Goal: Task Accomplishment & Management: Complete application form

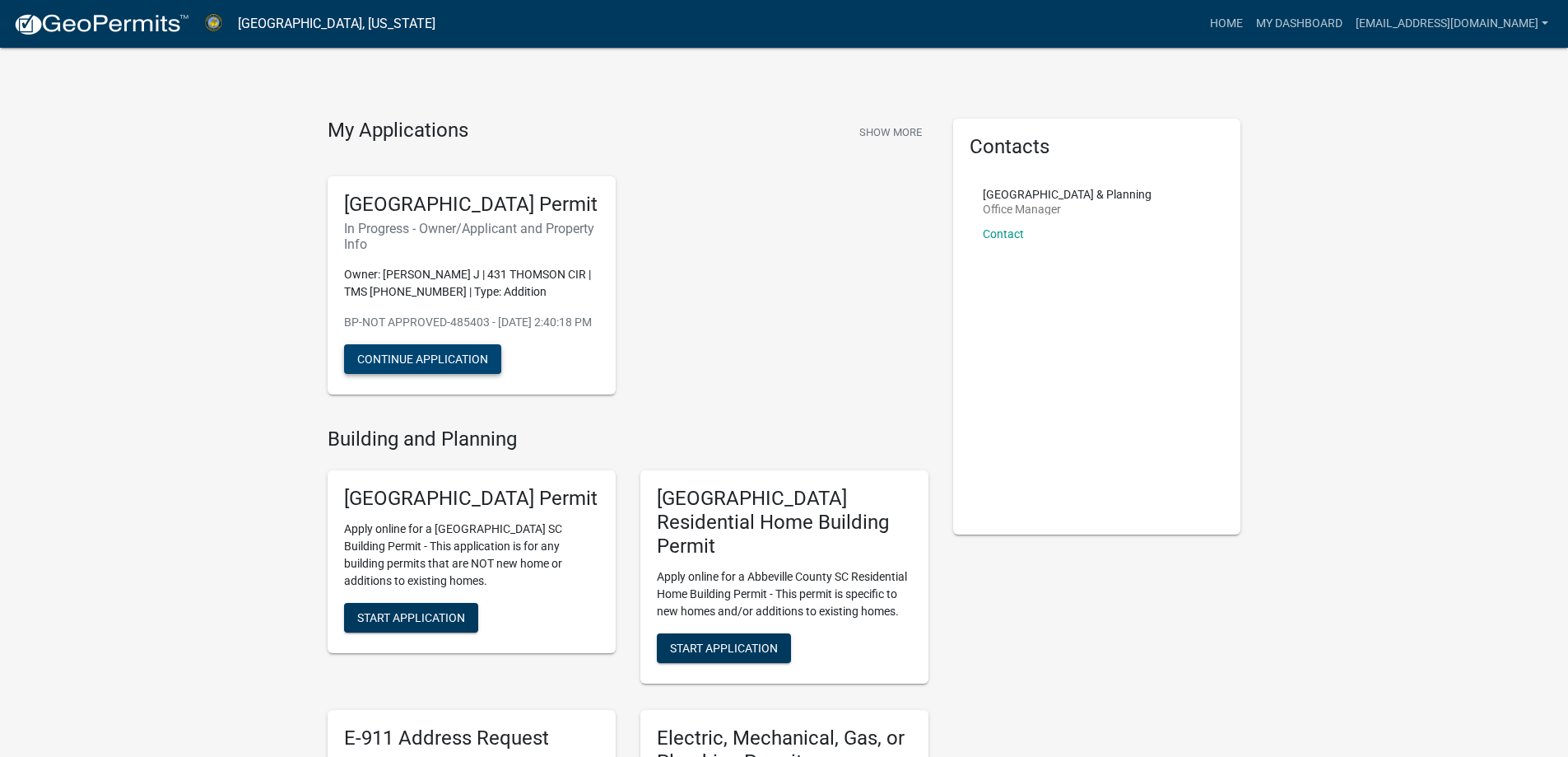
click at [480, 373] on button "Continue Application" at bounding box center [423, 358] width 157 height 29
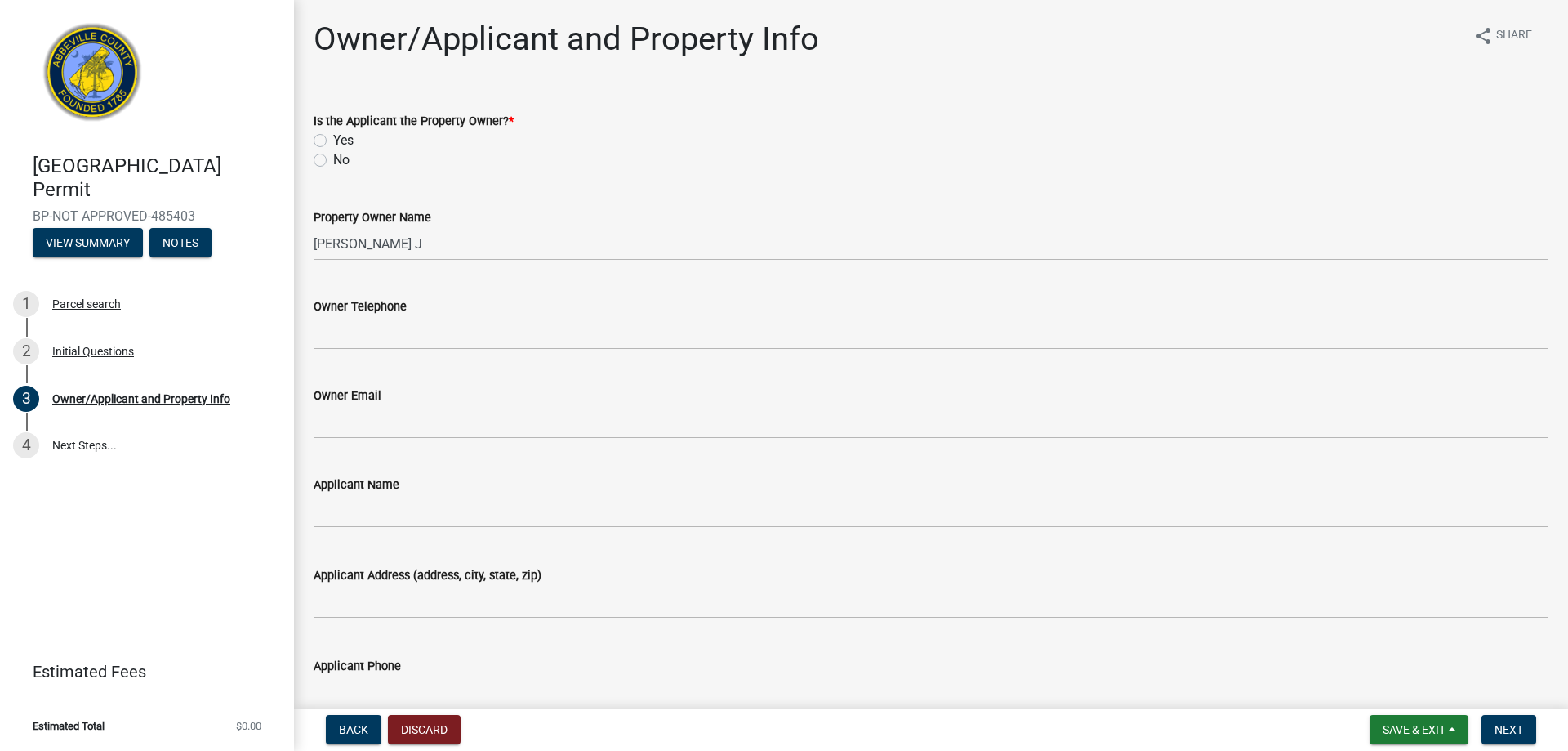
click at [333, 155] on label "No" at bounding box center [341, 160] width 17 height 20
click at [333, 155] on input "No" at bounding box center [338, 155] width 11 height 11
radio input "true"
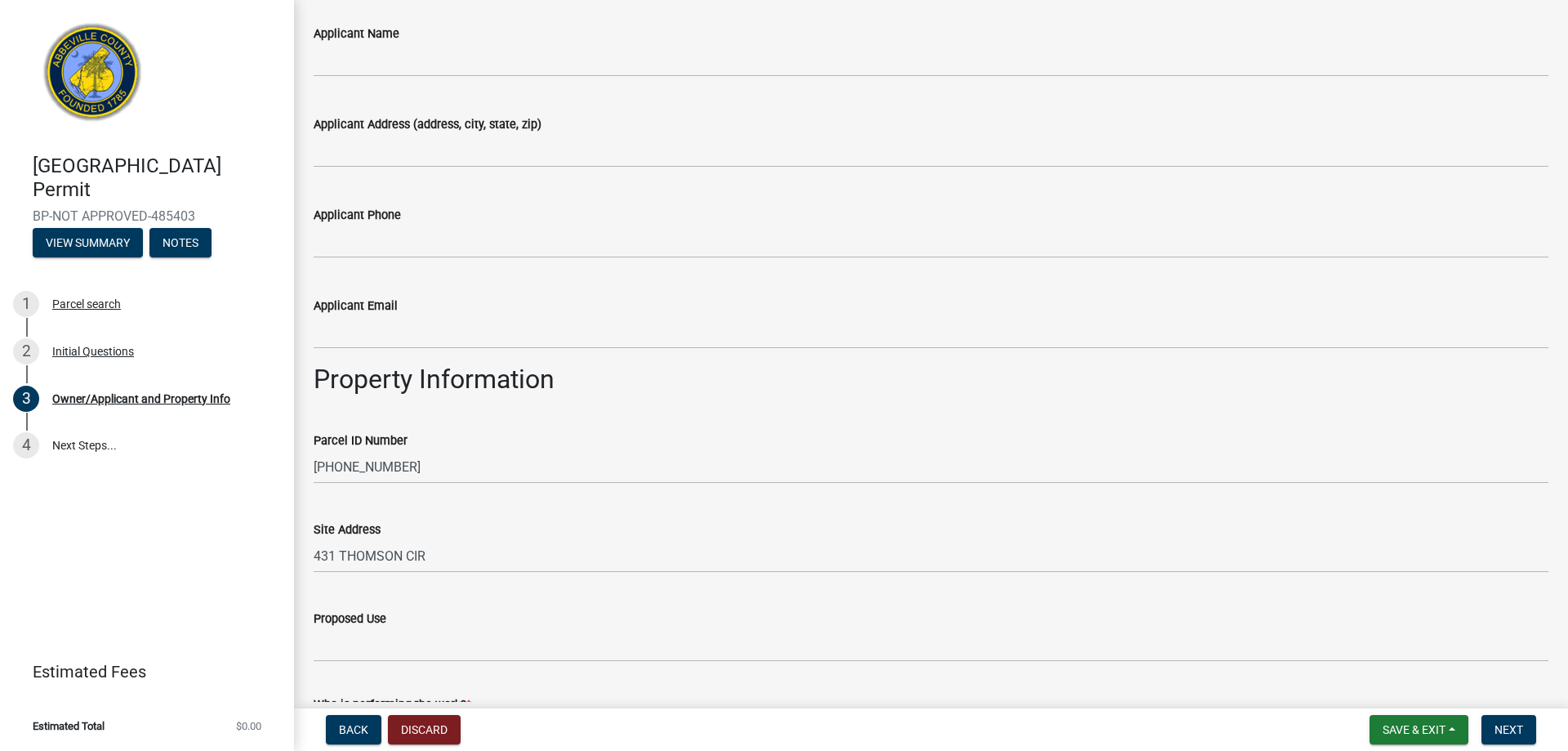
scroll to position [581, 0]
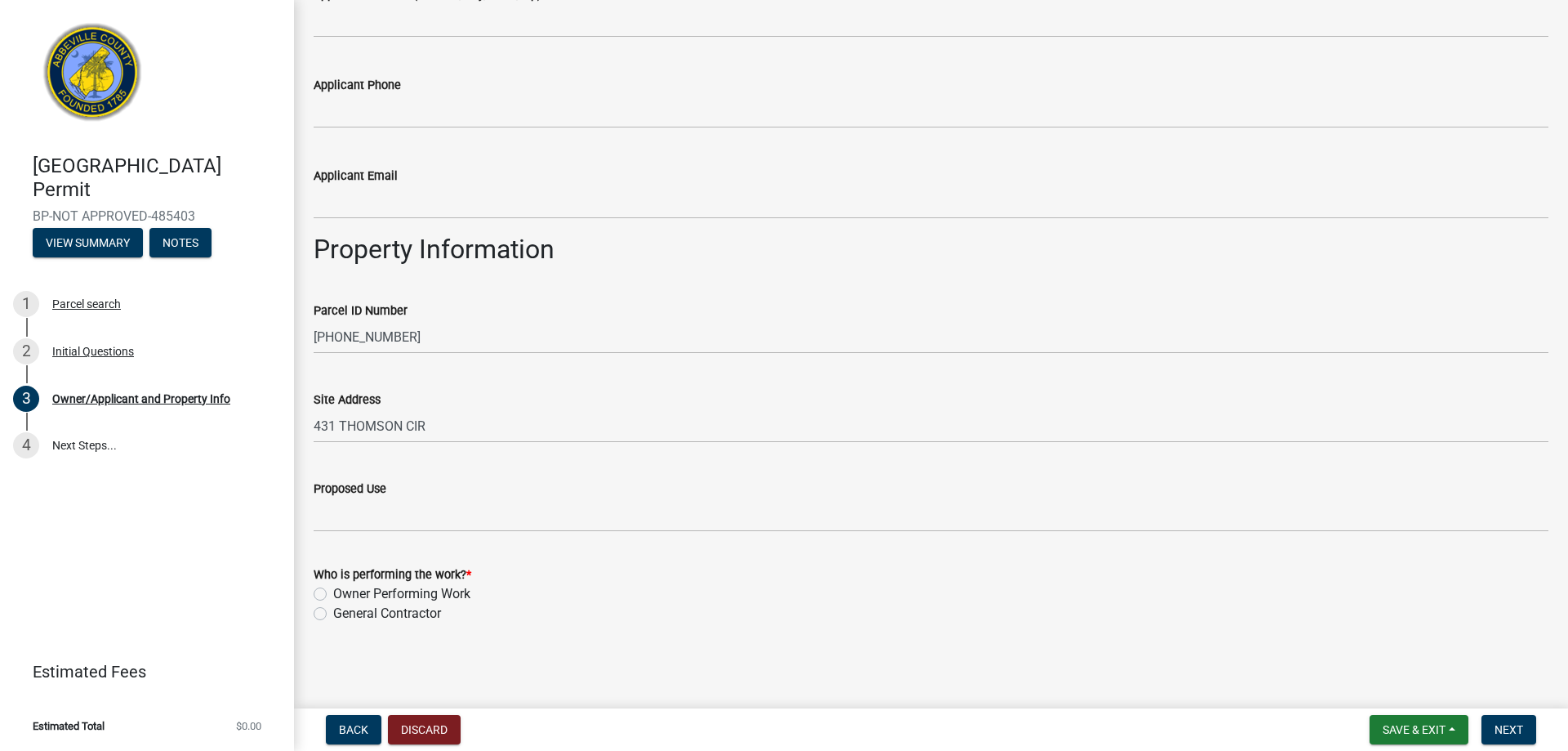
click at [408, 589] on label "Owner Performing Work" at bounding box center [402, 594] width 138 height 20
click at [344, 589] on input "Owner Performing Work" at bounding box center [338, 589] width 11 height 11
radio input "true"
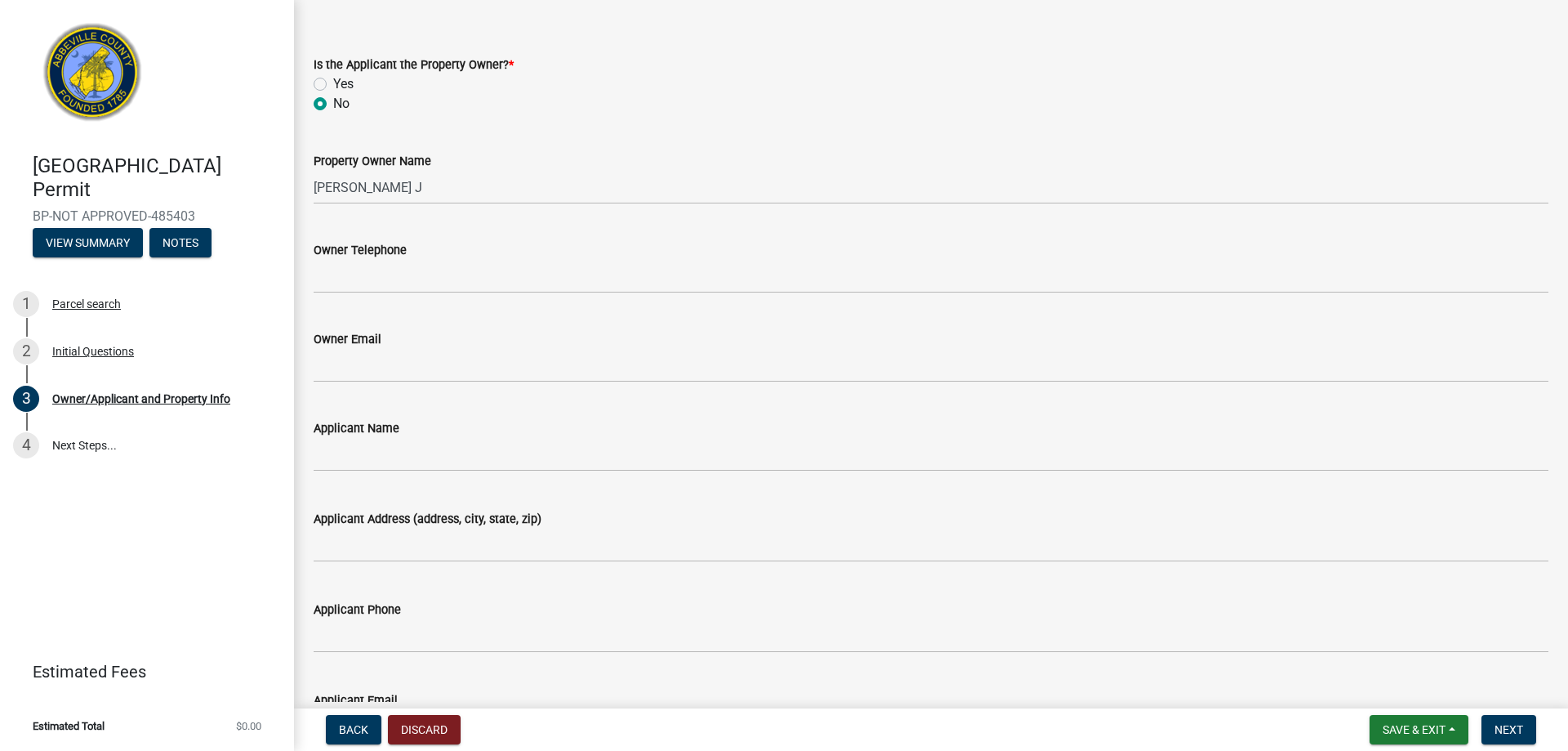
scroll to position [82, 0]
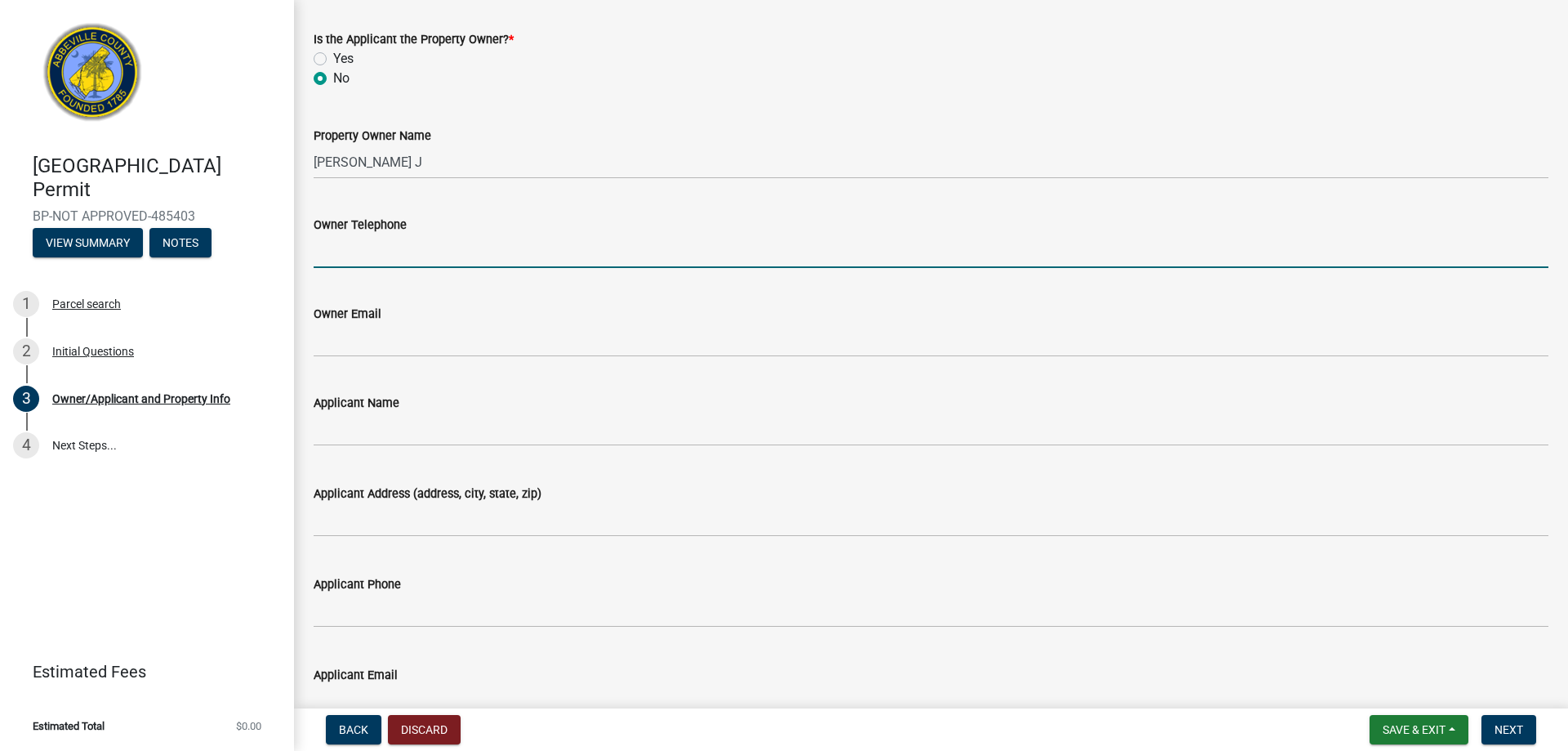
click at [407, 252] on input "Owner Telephone" at bounding box center [931, 251] width 1235 height 33
click at [665, 252] on input "Owner Telephone" at bounding box center [931, 251] width 1235 height 33
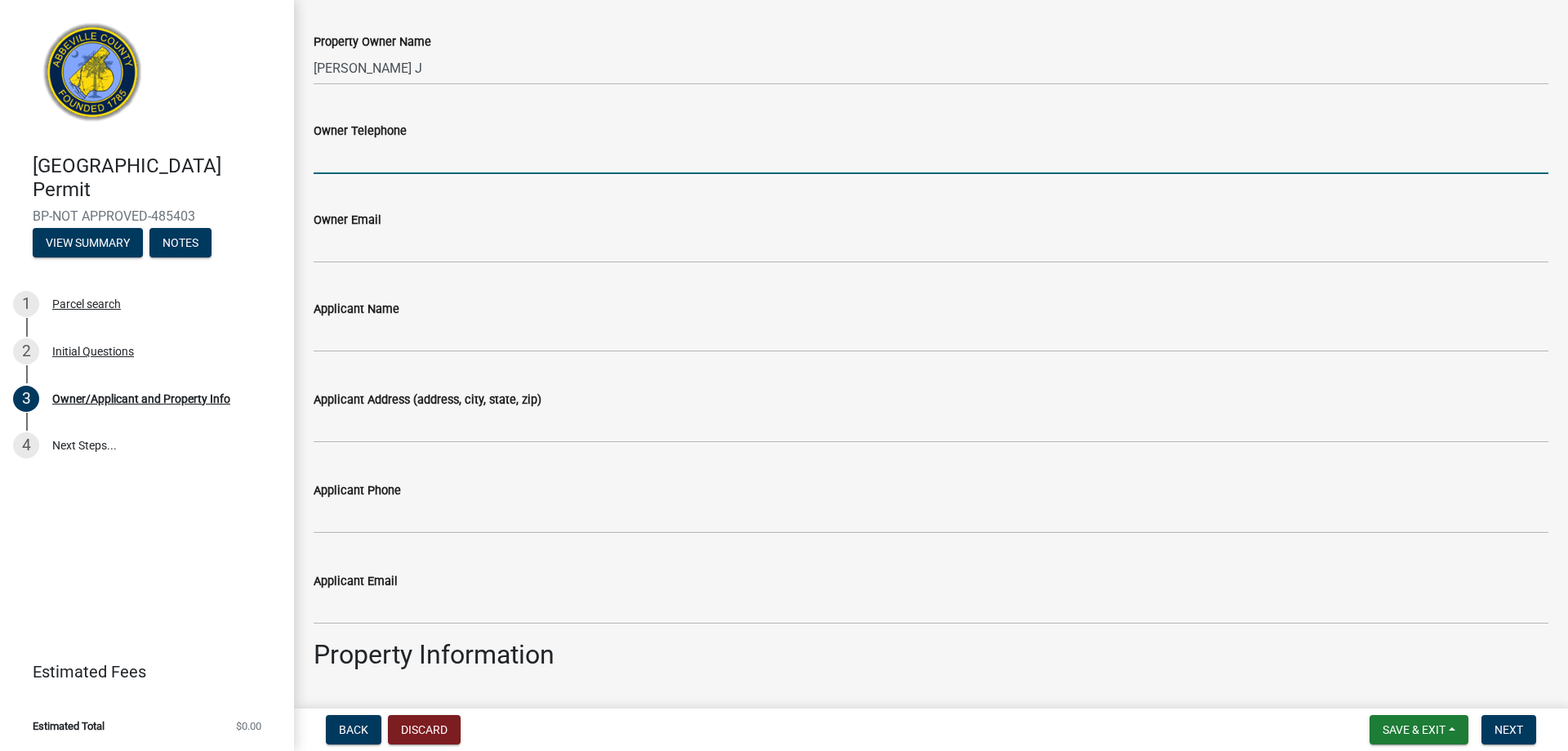
scroll to position [161, 0]
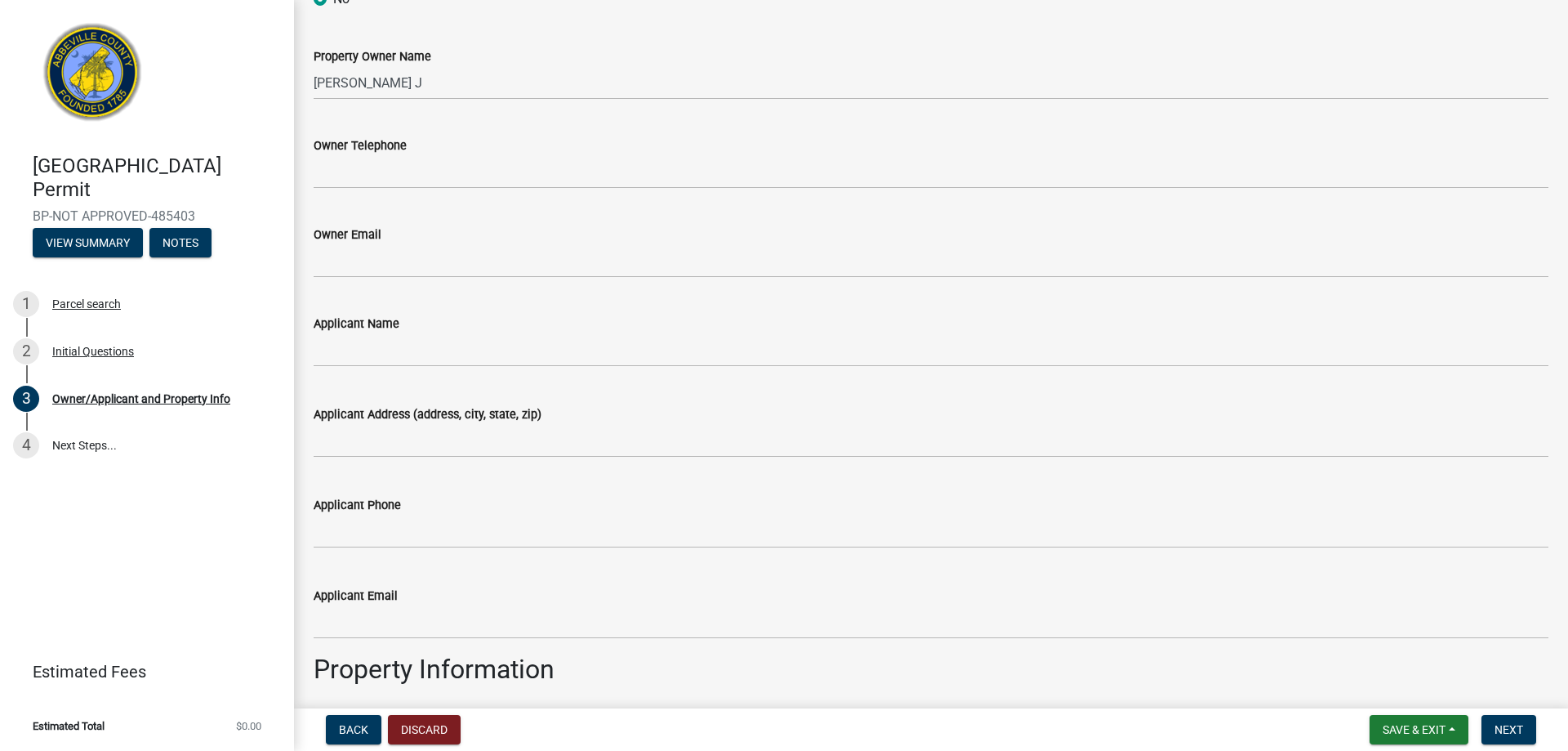
click at [821, 243] on div "Owner Email" at bounding box center [931, 235] width 1235 height 20
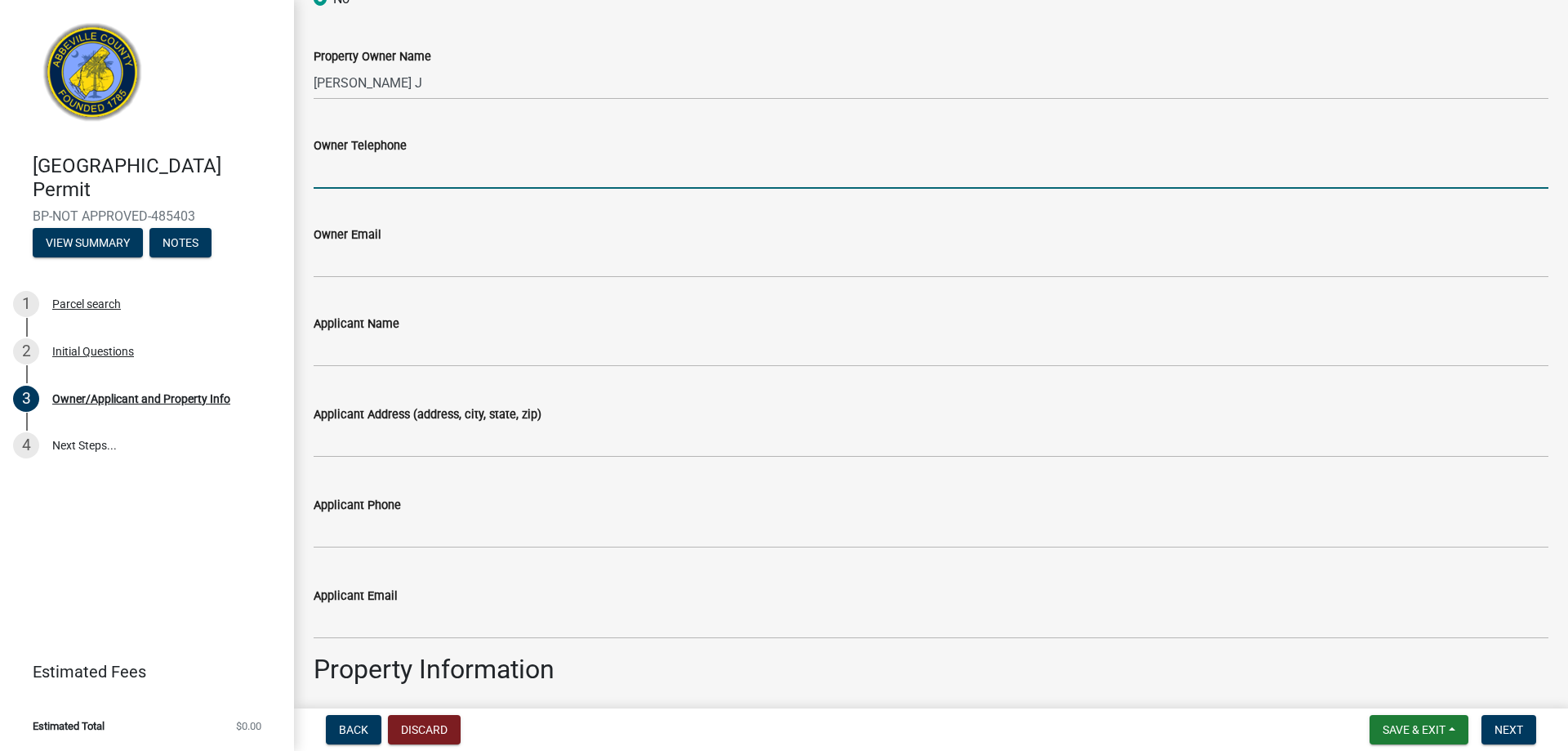
click at [623, 180] on input "Owner Telephone" at bounding box center [931, 172] width 1235 height 33
type input "8643673669"
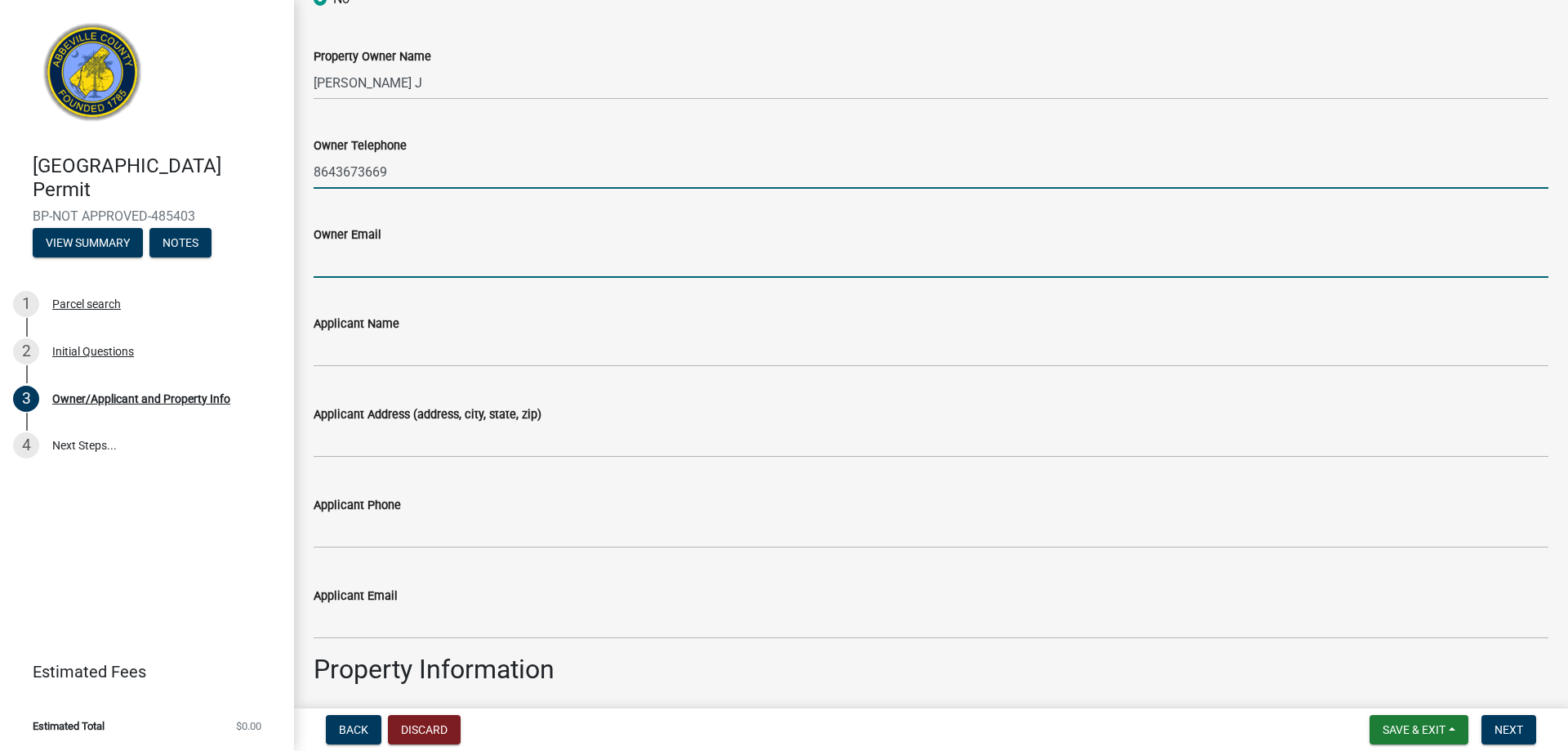
click at [359, 260] on input "Owner Email" at bounding box center [931, 261] width 1235 height 33
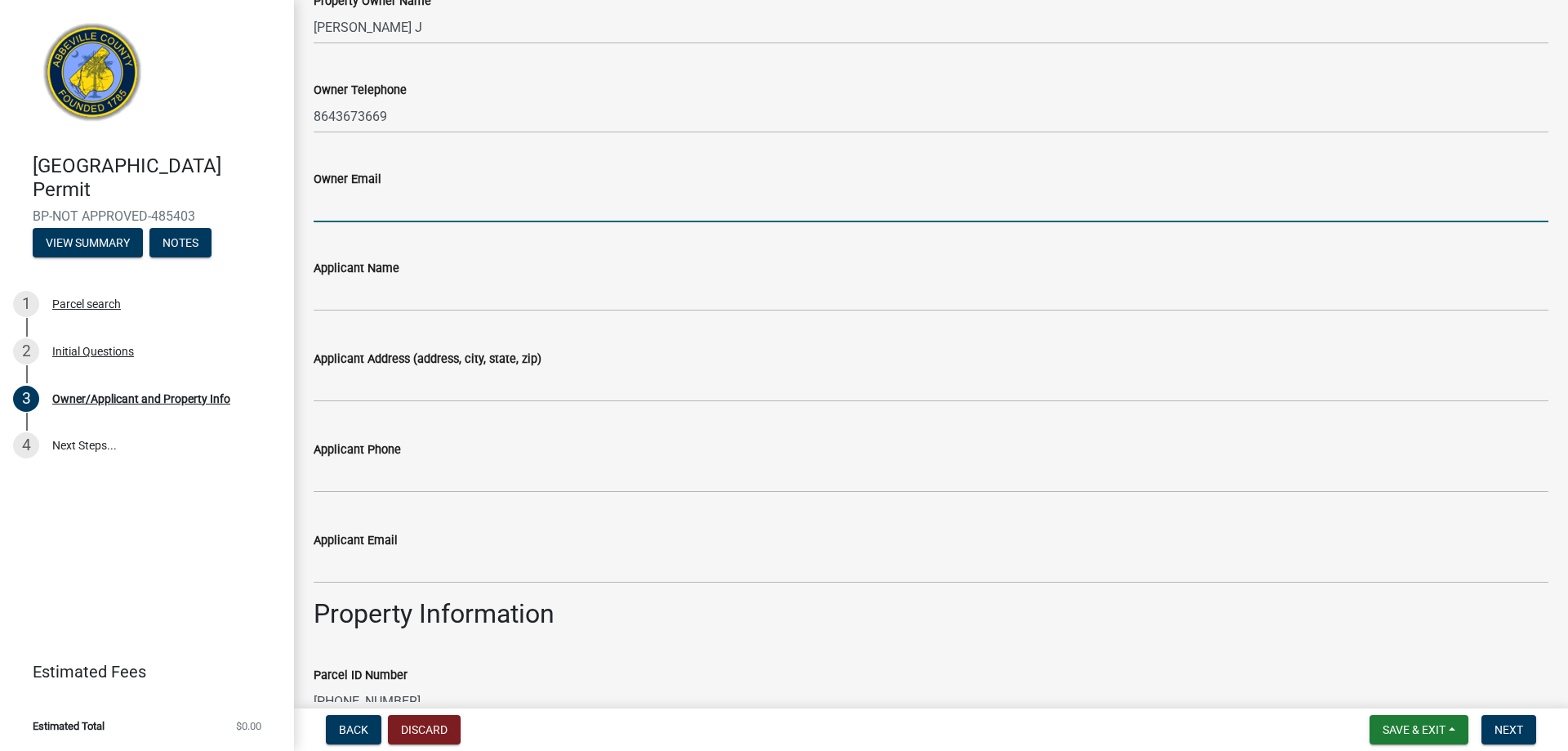
scroll to position [243, 0]
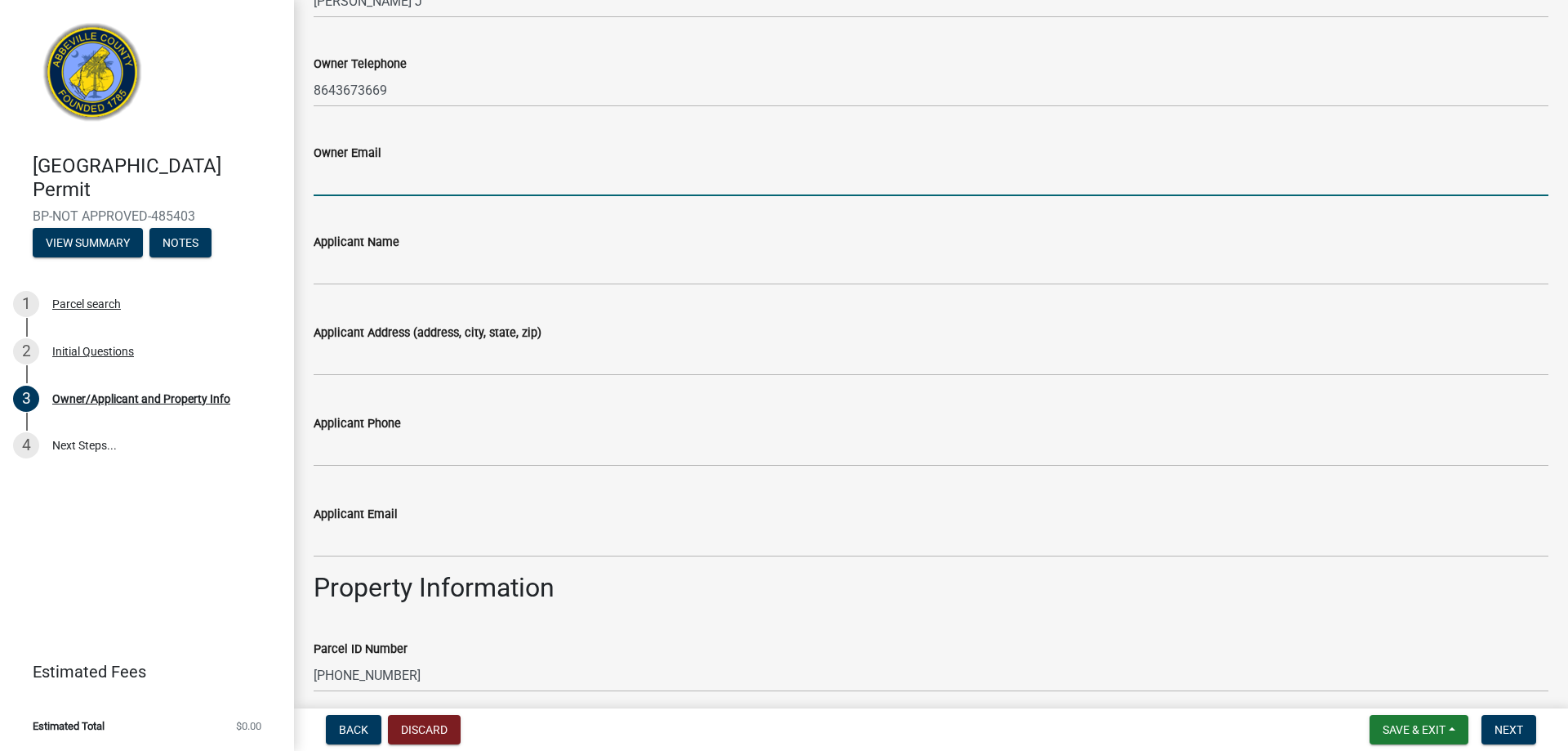
click at [413, 169] on input "Owner Email" at bounding box center [931, 179] width 1235 height 33
type input "nanner08"
drag, startPoint x: 487, startPoint y: 178, endPoint x: 66, endPoint y: 109, distance: 426.6
click at [66, 109] on div "[GEOGRAPHIC_DATA] Permit BP-NOT APPROVED-485403 View Summary Notes 1 Parcel sea…" at bounding box center [784, 376] width 1568 height 751
type input "[EMAIL_ADDRESS][DOMAIN_NAME]"
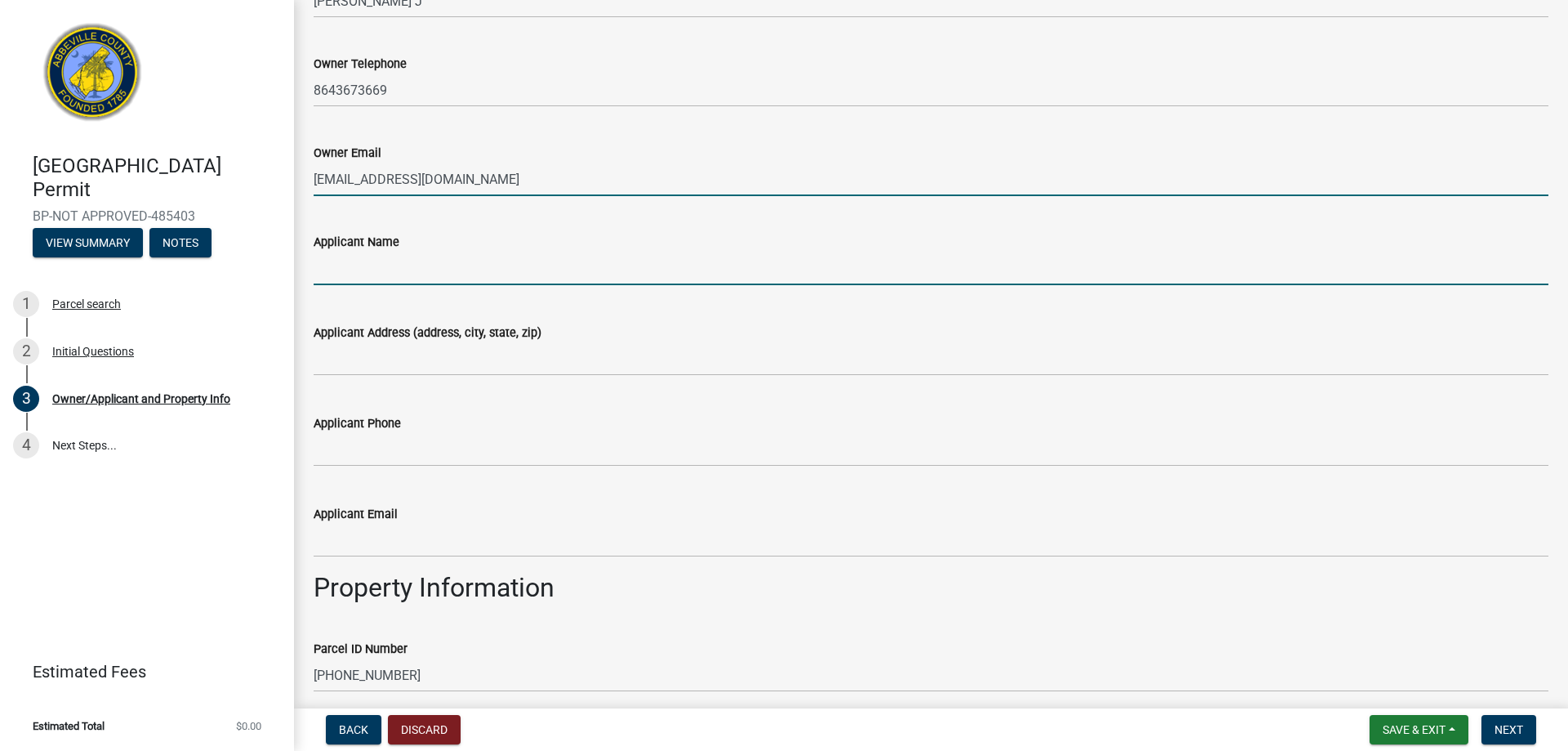
type input "[PERSON_NAME]"
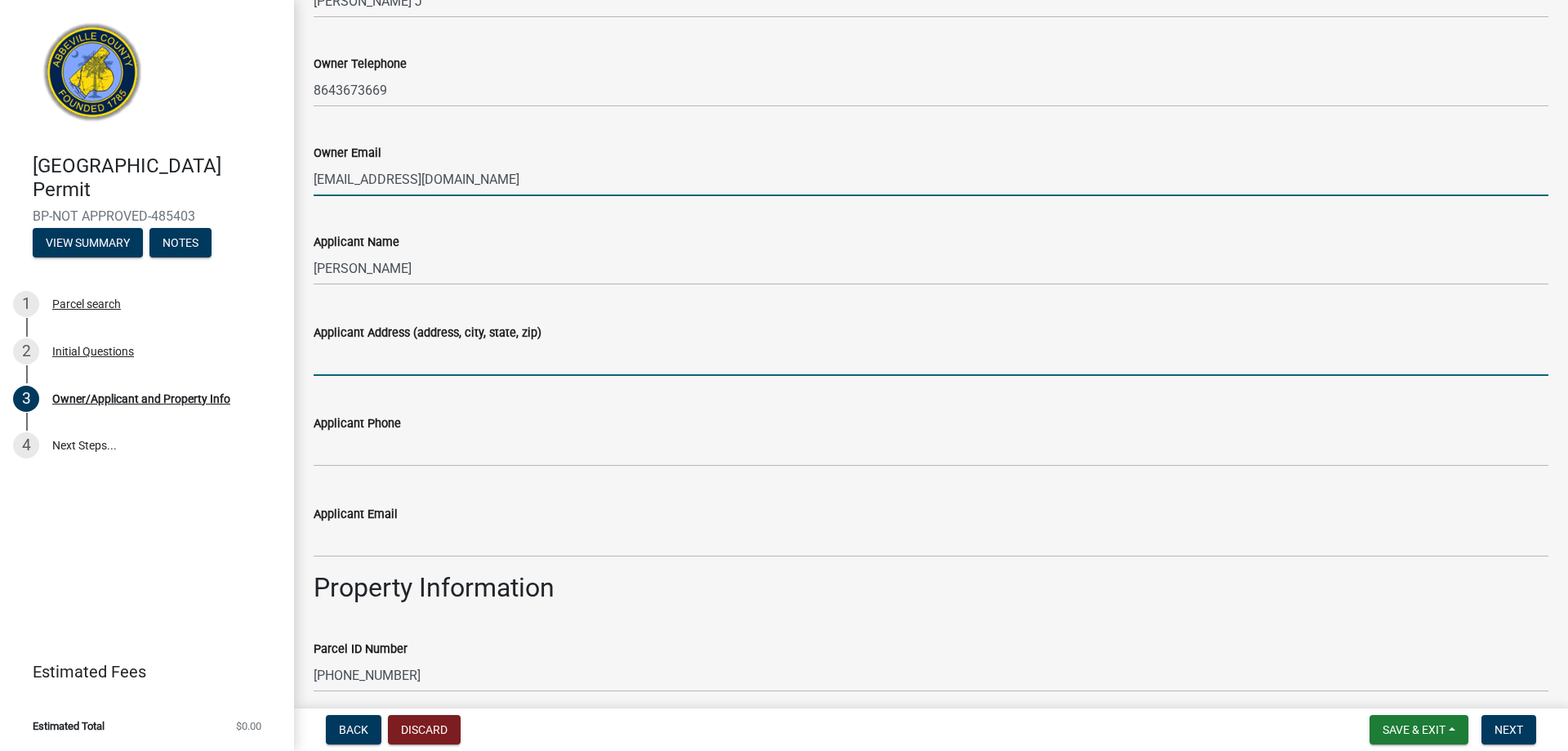
type input "[STREET_ADDRESS]"
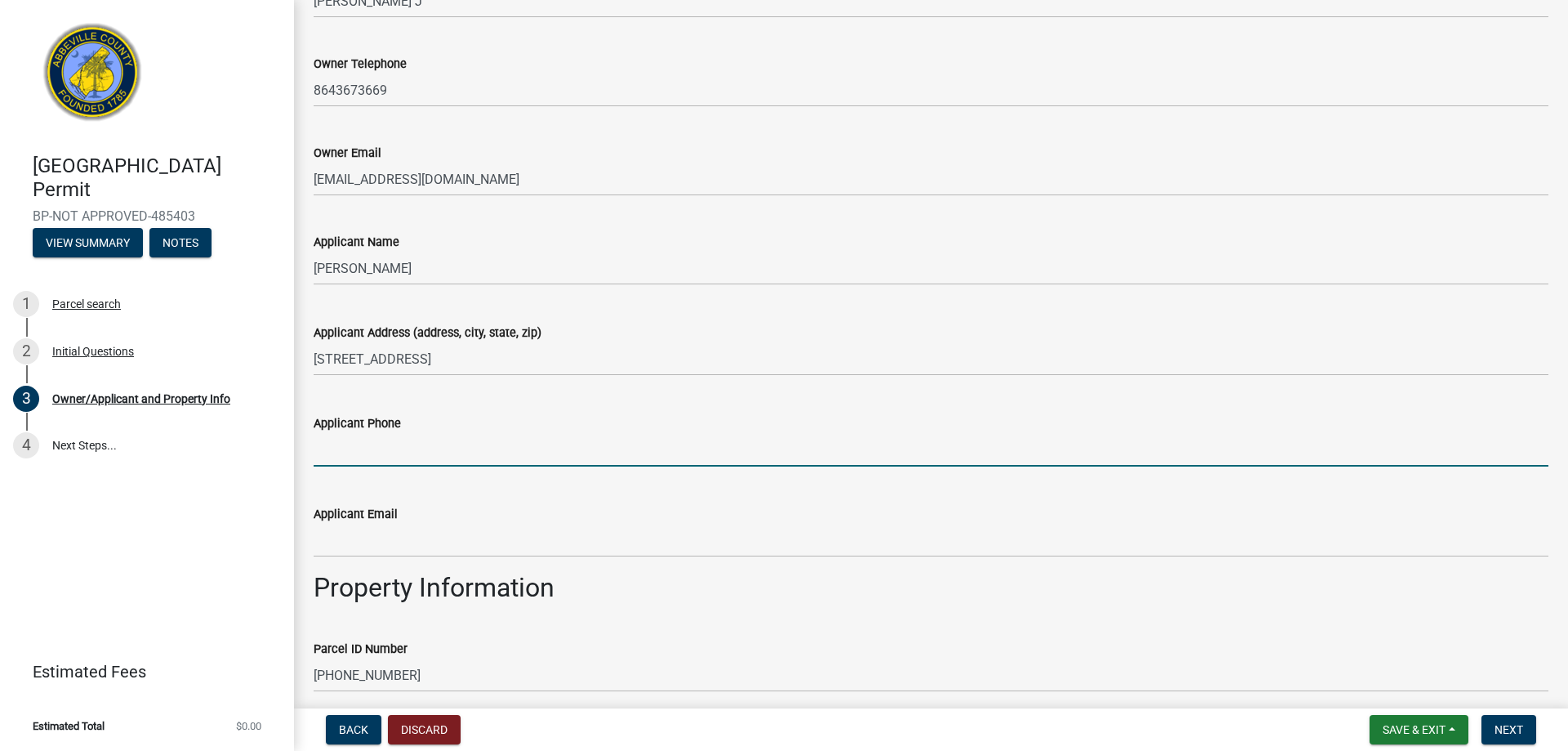
click at [463, 451] on input "Applicant Phone" at bounding box center [931, 449] width 1235 height 33
type input "8287489348"
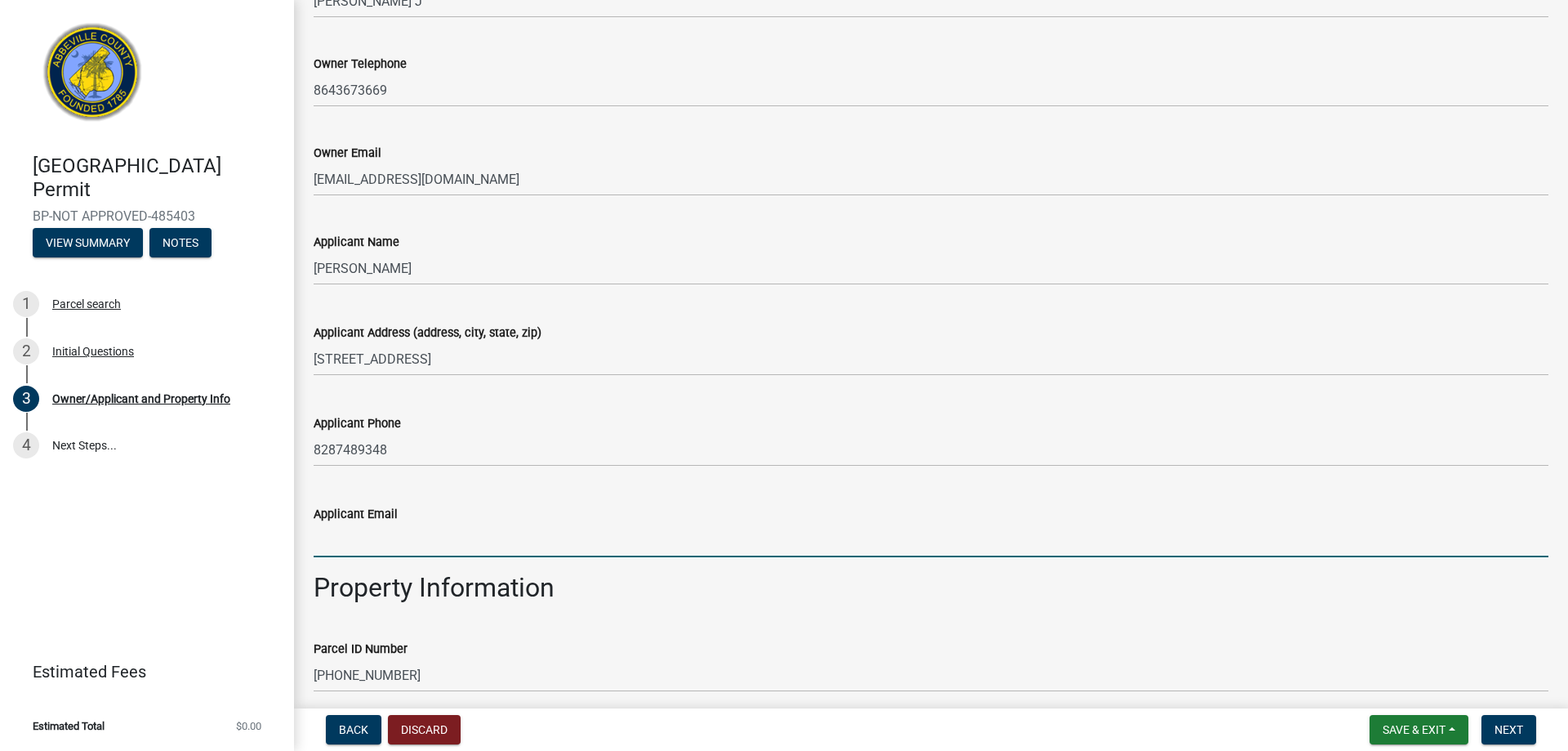
click at [461, 540] on input "Applicant Email" at bounding box center [931, 540] width 1235 height 33
type input "[EMAIL_ADDRESS][DOMAIN_NAME]"
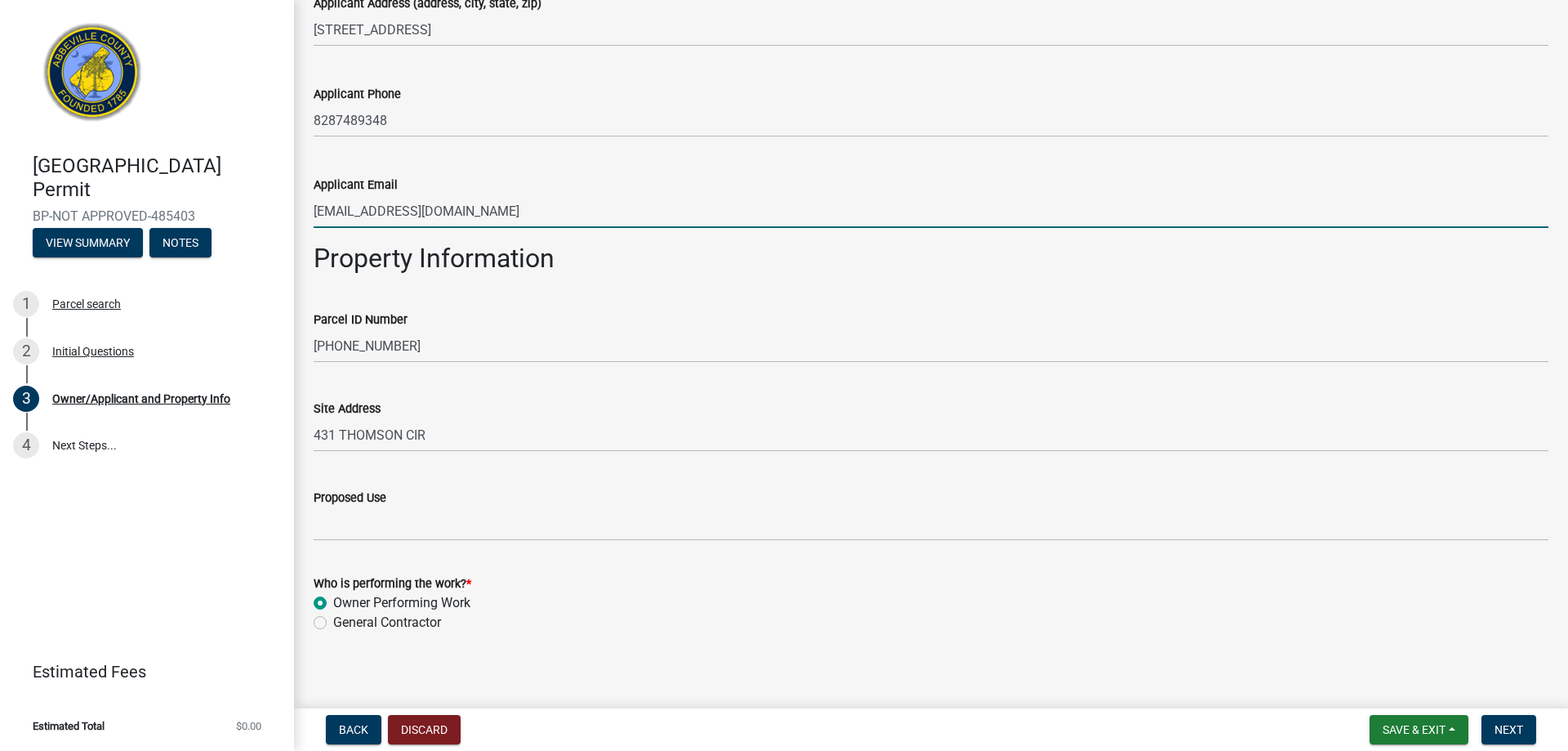
scroll to position [581, 0]
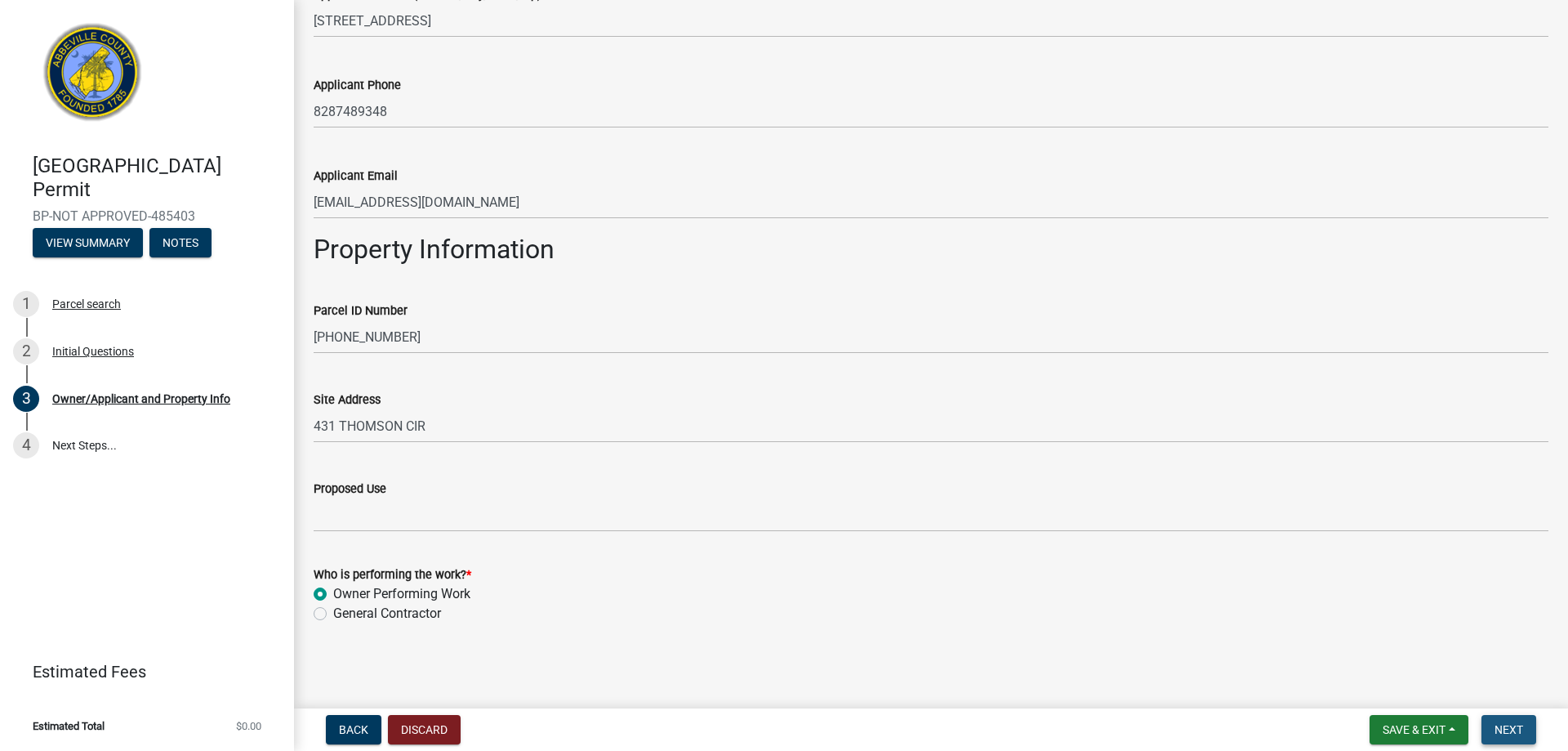
click at [1493, 734] on button "Next" at bounding box center [1509, 729] width 55 height 29
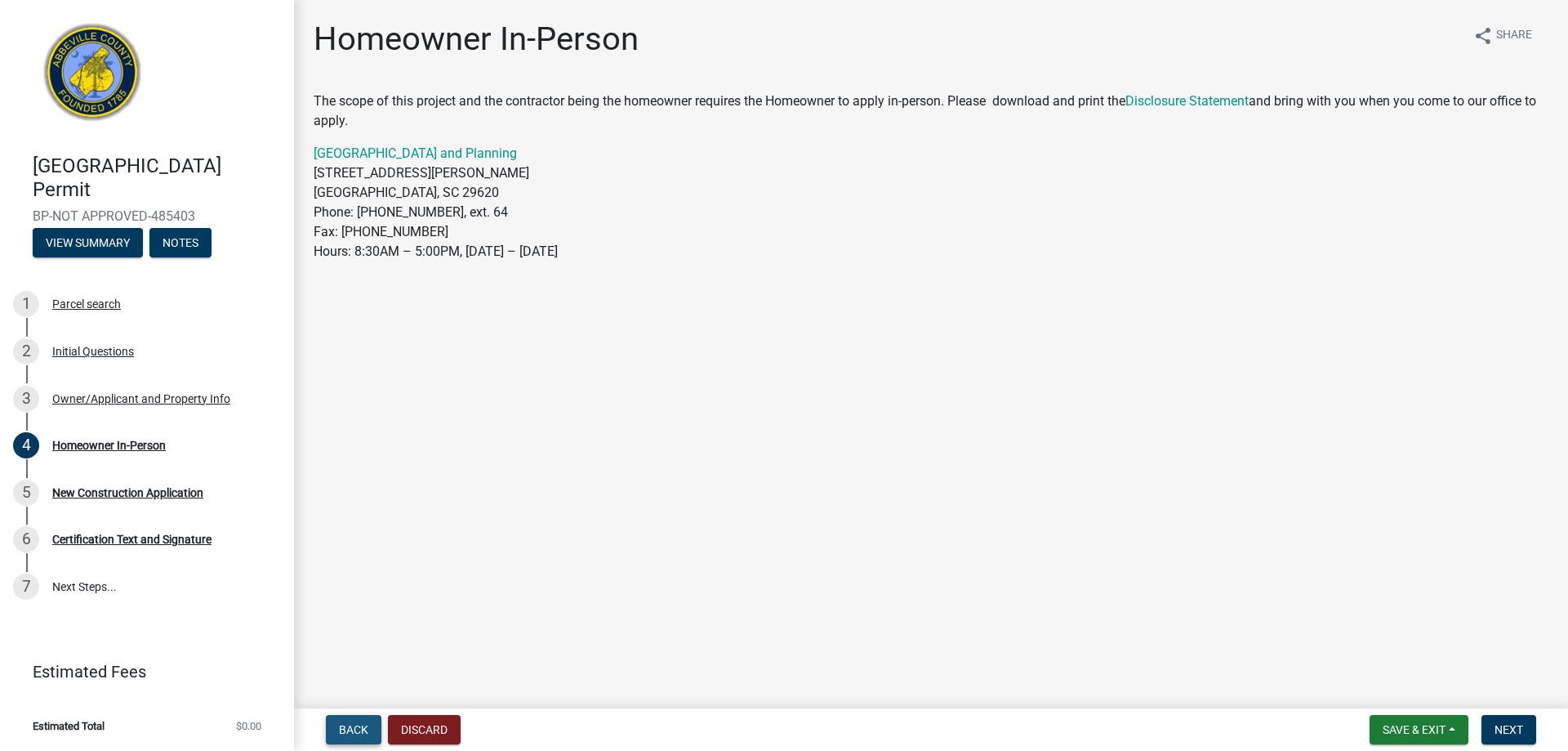
click at [367, 724] on span "Back" at bounding box center [353, 729] width 29 height 13
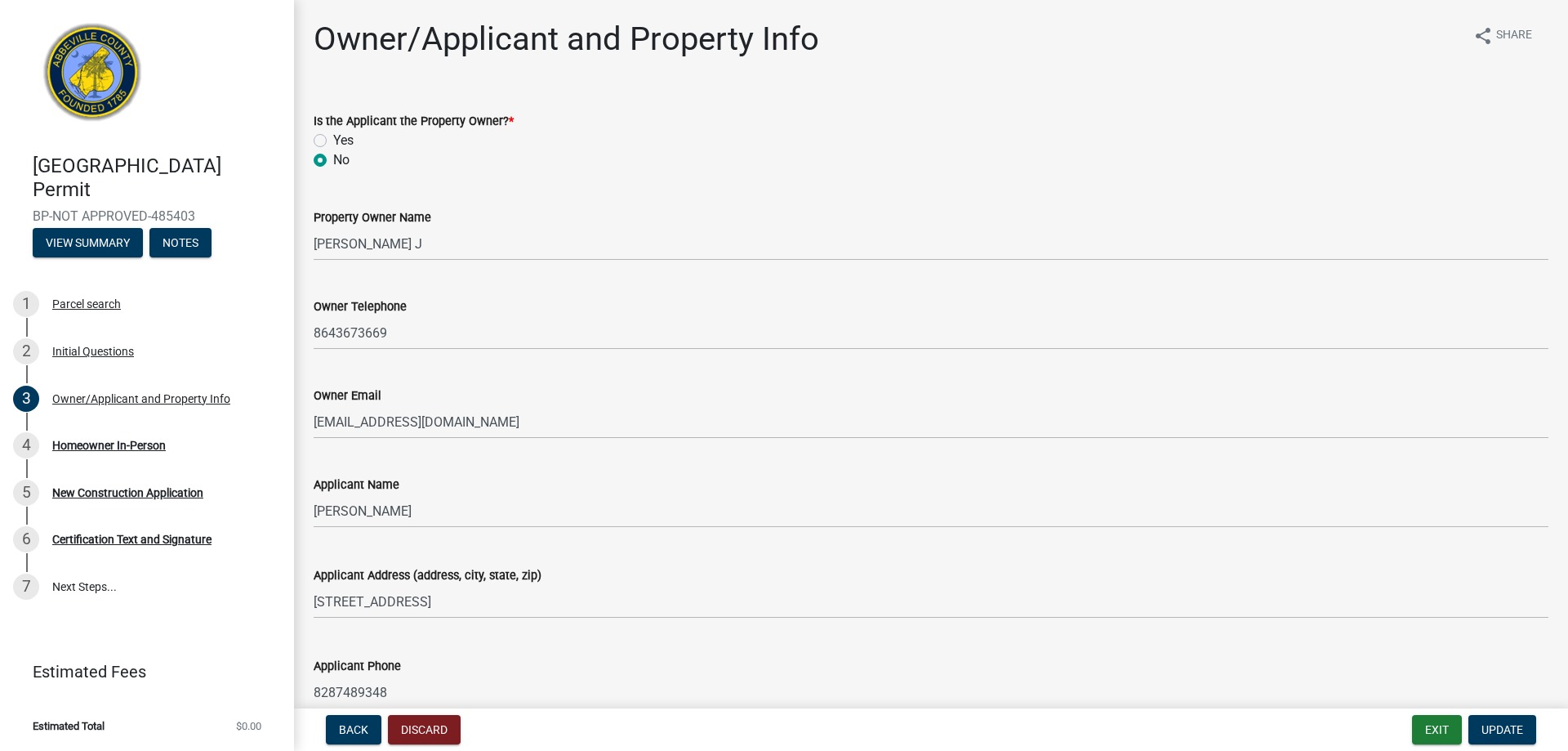
click at [330, 141] on div "Yes" at bounding box center [931, 141] width 1235 height 20
click at [333, 135] on label "Yes" at bounding box center [343, 141] width 21 height 20
click at [333, 135] on input "Yes" at bounding box center [338, 136] width 11 height 11
radio input "true"
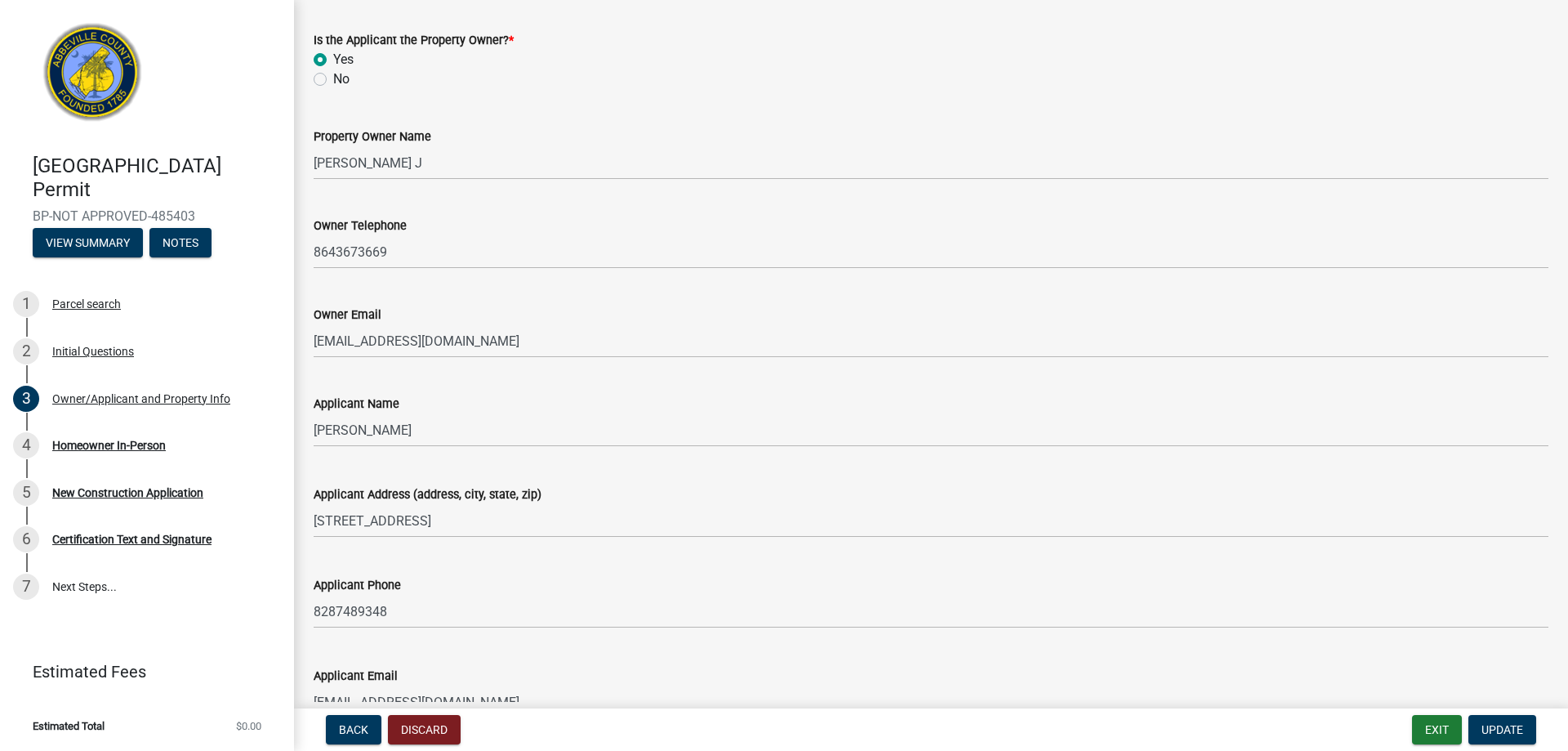
scroll to position [82, 0]
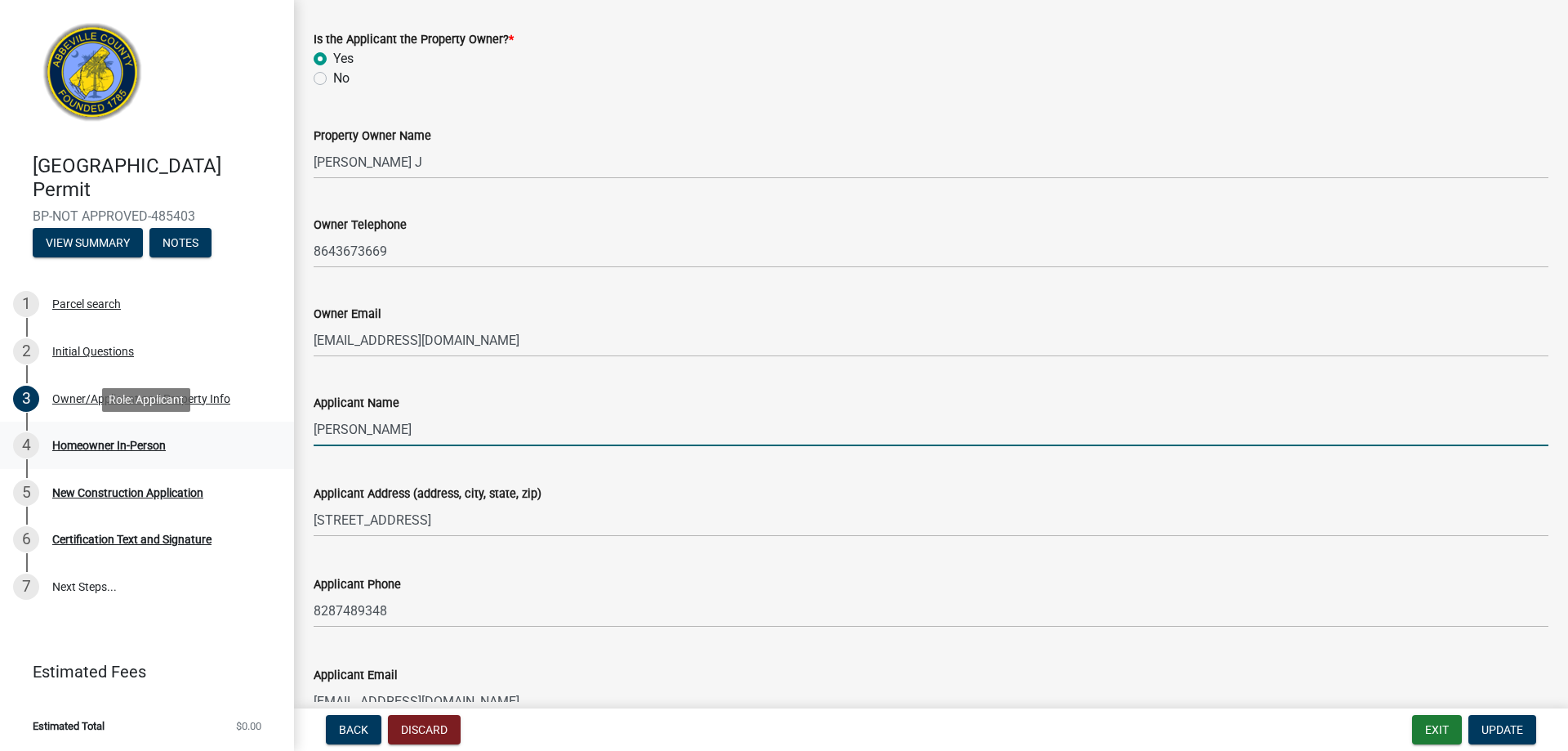
drag, startPoint x: 384, startPoint y: 428, endPoint x: 273, endPoint y: 429, distance: 111.0
click at [273, 429] on div "[GEOGRAPHIC_DATA] Permit BP-NOT APPROVED-485403 View Summary Notes 1 Parcel sea…" at bounding box center [784, 376] width 1568 height 751
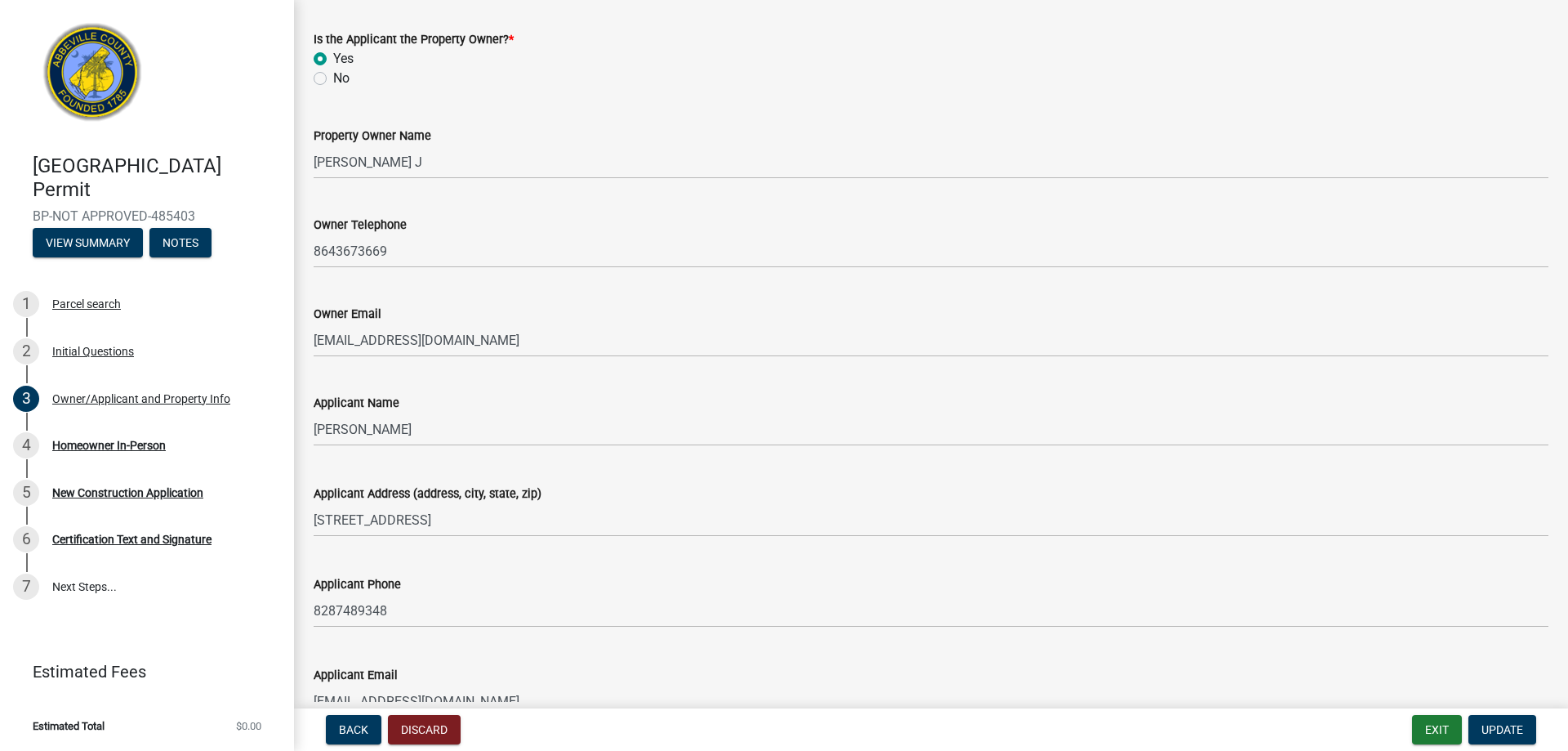
click at [462, 408] on div "Applicant Name" at bounding box center [931, 403] width 1235 height 20
drag, startPoint x: 434, startPoint y: 453, endPoint x: 392, endPoint y: 453, distance: 42.0
click at [392, 453] on wm-data-entity-input "Applicant Name [PERSON_NAME]" at bounding box center [931, 414] width 1235 height 90
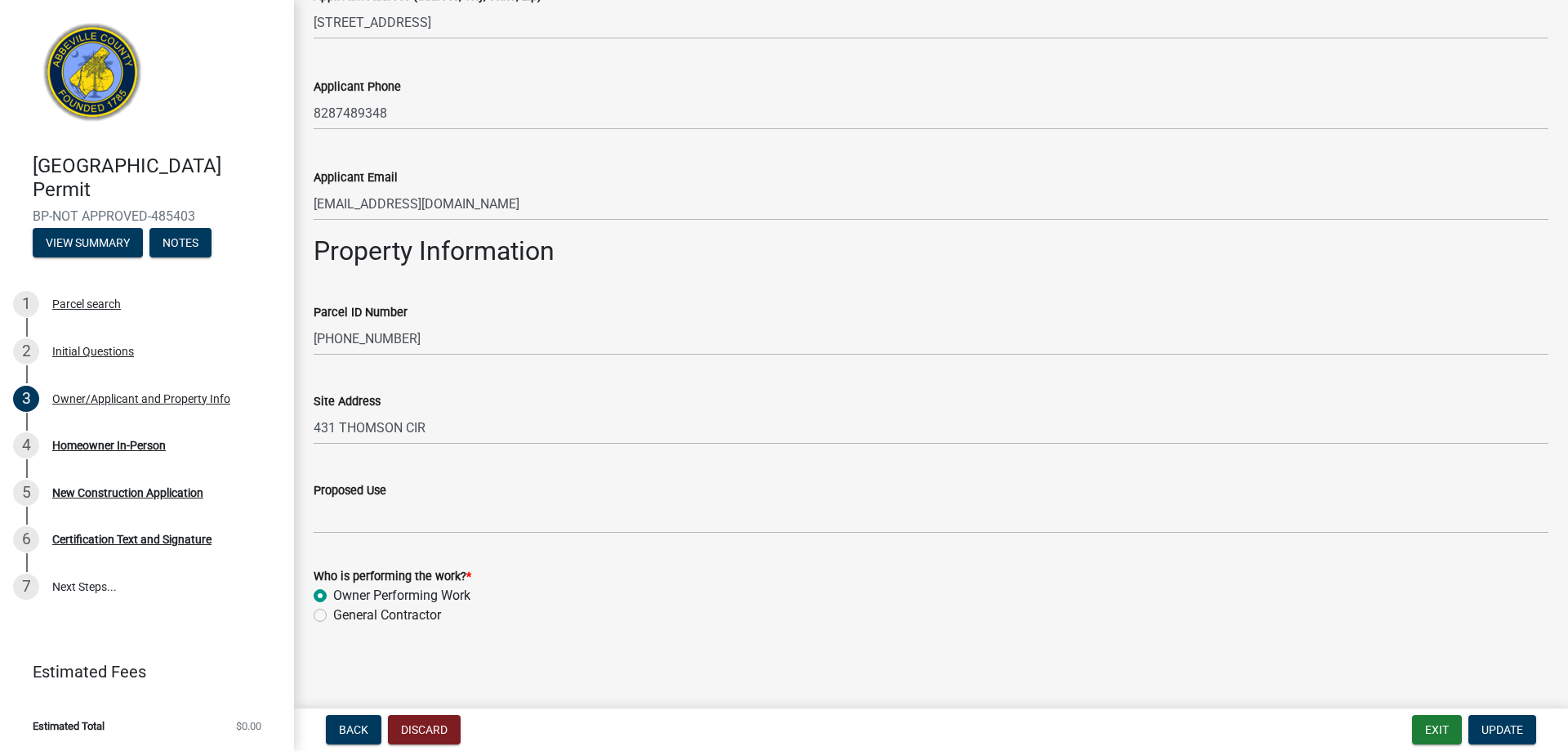
scroll to position [581, 0]
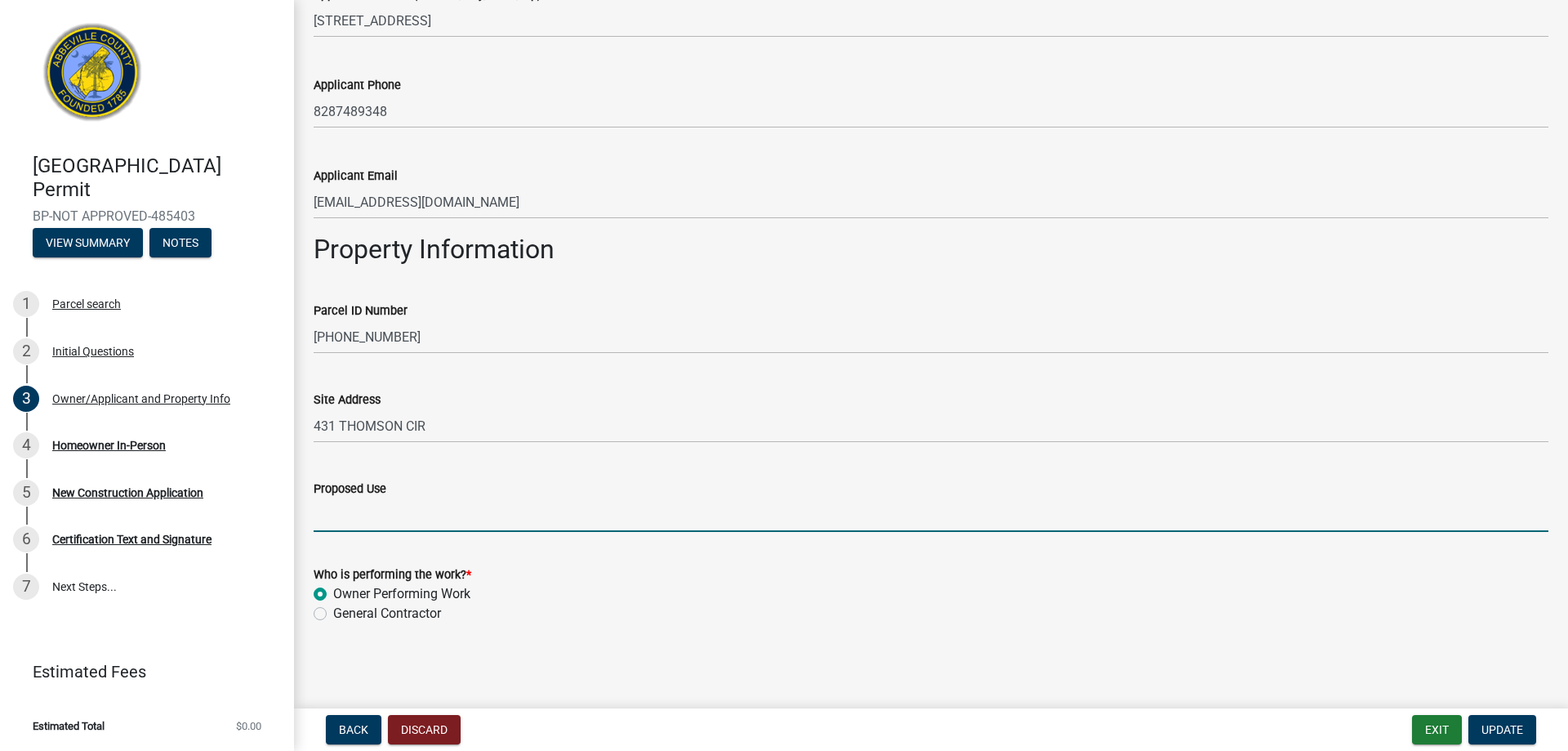
click at [412, 526] on input "Proposed Use" at bounding box center [931, 515] width 1235 height 33
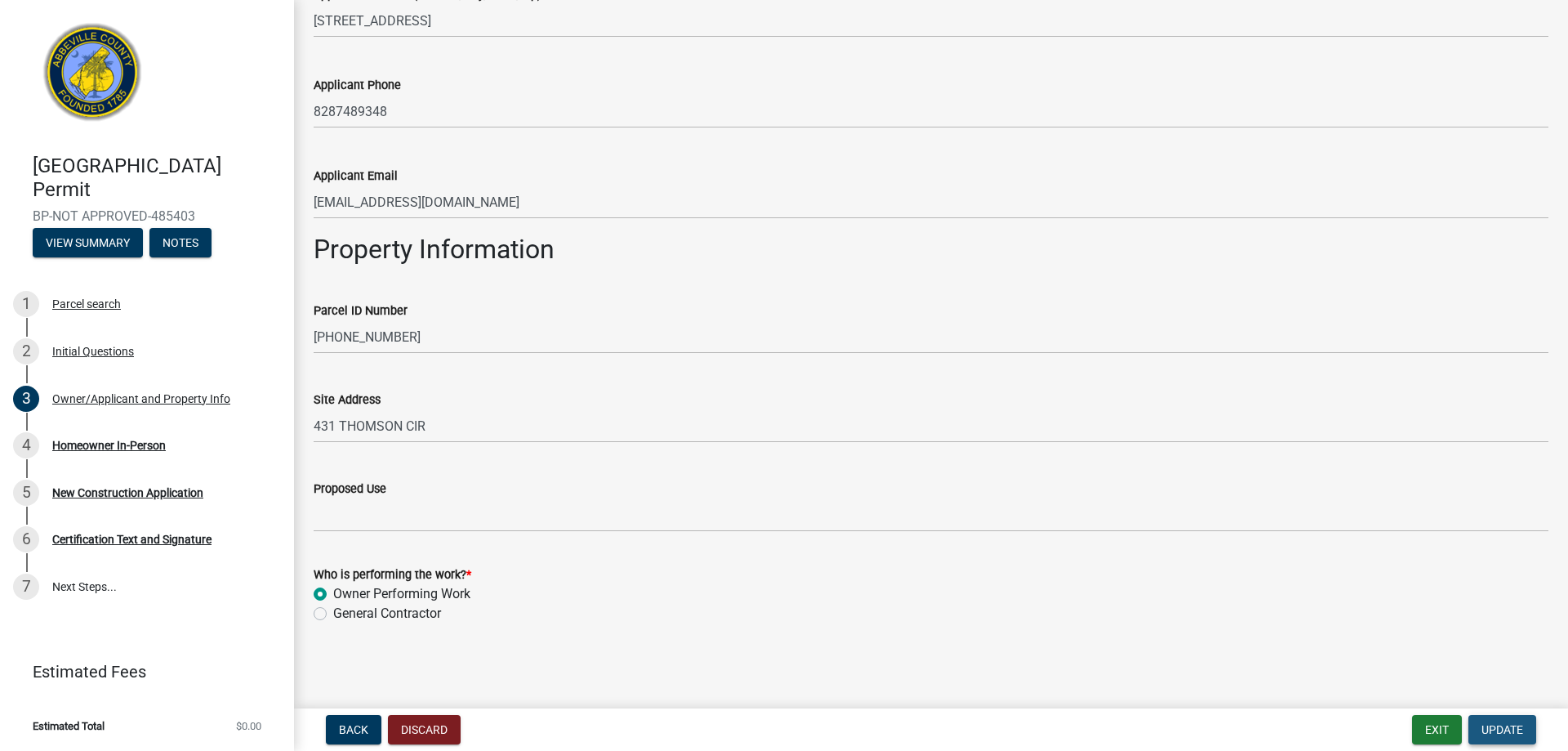
click at [1527, 738] on button "Update" at bounding box center [1503, 729] width 68 height 29
